Goal: Information Seeking & Learning: Find specific fact

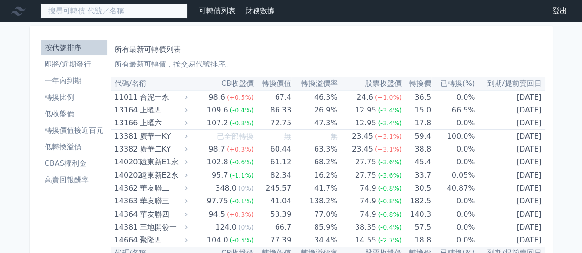
click at [99, 10] on input at bounding box center [113, 11] width 147 height 16
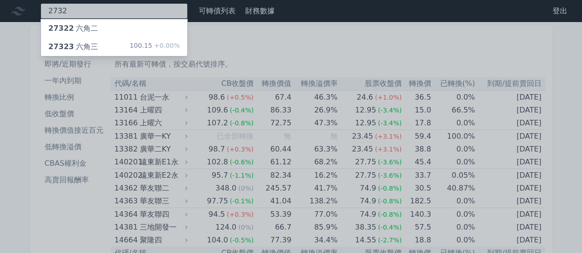
type input "2732"
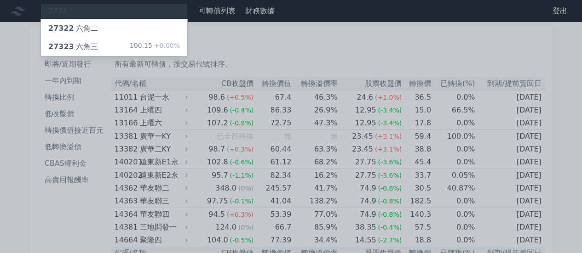
click at [85, 48] on div "27323 六角三" at bounding box center [73, 46] width 50 height 11
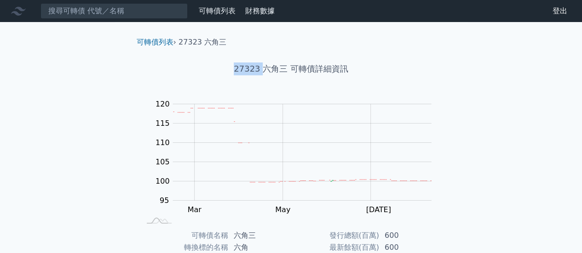
drag, startPoint x: 234, startPoint y: 67, endPoint x: 265, endPoint y: 68, distance: 31.3
click at [265, 68] on h1 "27323 六角三 可轉債詳細資訊" at bounding box center [291, 69] width 324 height 13
copy h1 "27323"
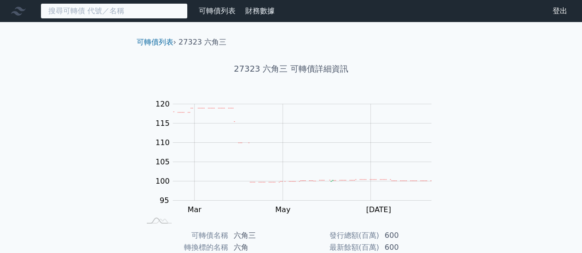
click at [126, 12] on input at bounding box center [113, 11] width 147 height 16
paste input "66033"
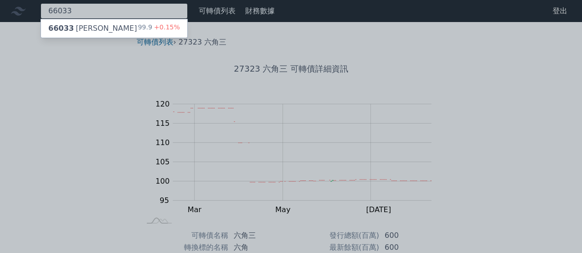
type input "66033"
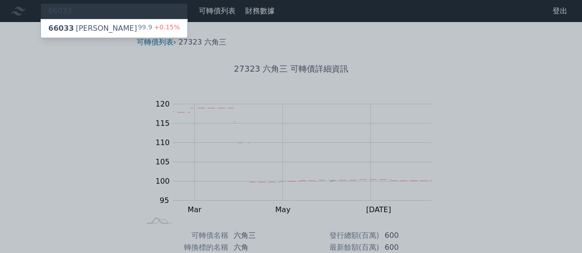
click at [72, 27] on div "66033 [PERSON_NAME]" at bounding box center [92, 28] width 89 height 11
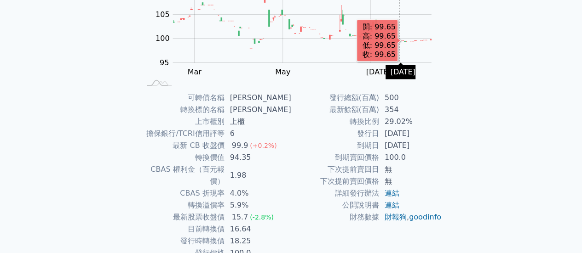
scroll to position [172, 0]
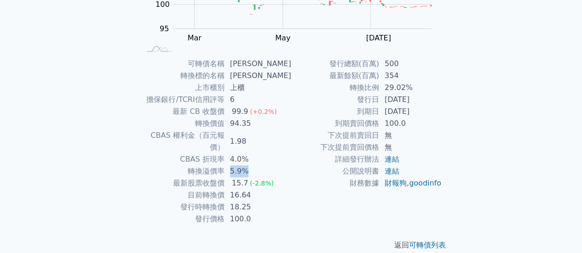
drag, startPoint x: 230, startPoint y: 159, endPoint x: 258, endPoint y: 158, distance: 28.5
click at [258, 166] on td "5.9%" at bounding box center [257, 172] width 67 height 12
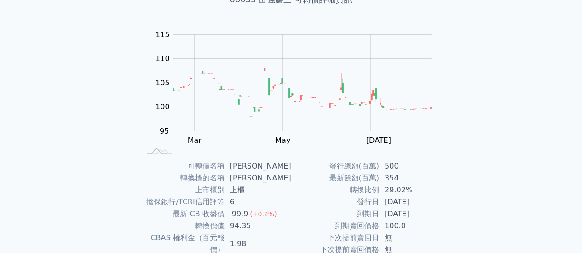
scroll to position [0, 0]
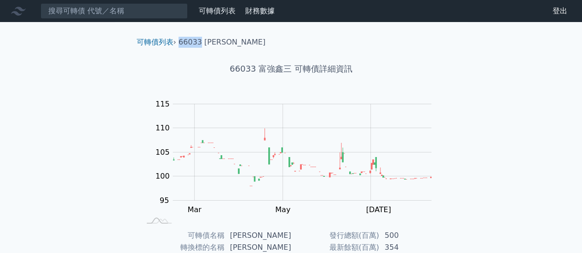
drag, startPoint x: 179, startPoint y: 43, endPoint x: 200, endPoint y: 42, distance: 21.6
click at [200, 42] on li "66033 [PERSON_NAME]" at bounding box center [221, 42] width 87 height 11
copy li "66033"
